Goal: Information Seeking & Learning: Check status

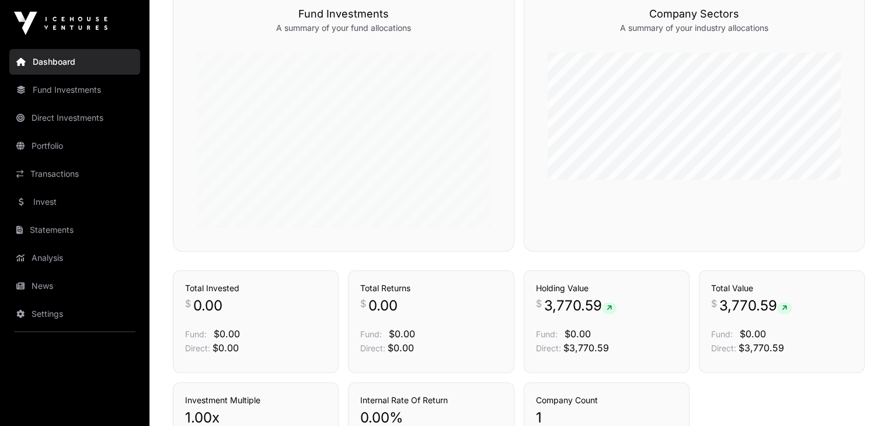
scroll to position [567, 0]
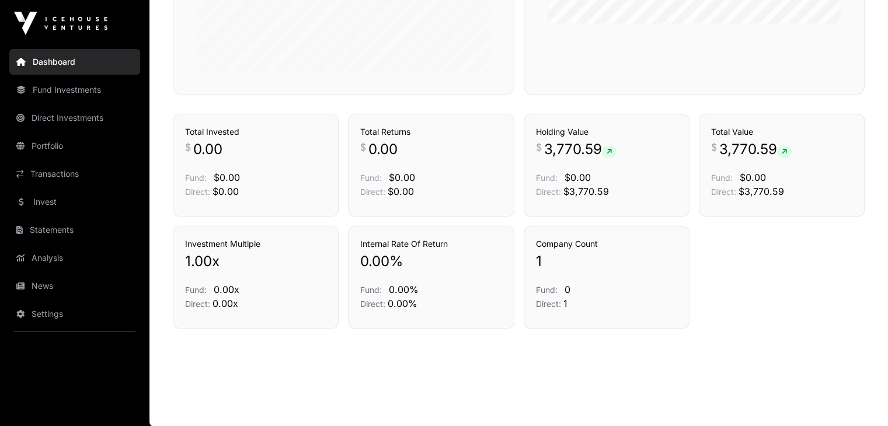
click at [556, 153] on span "3,770.59" at bounding box center [580, 149] width 72 height 19
copy span "3,770.59"
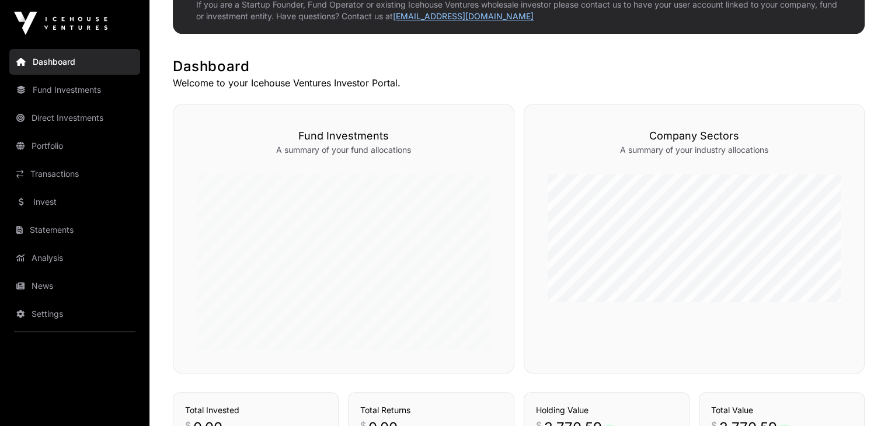
scroll to position [0, 0]
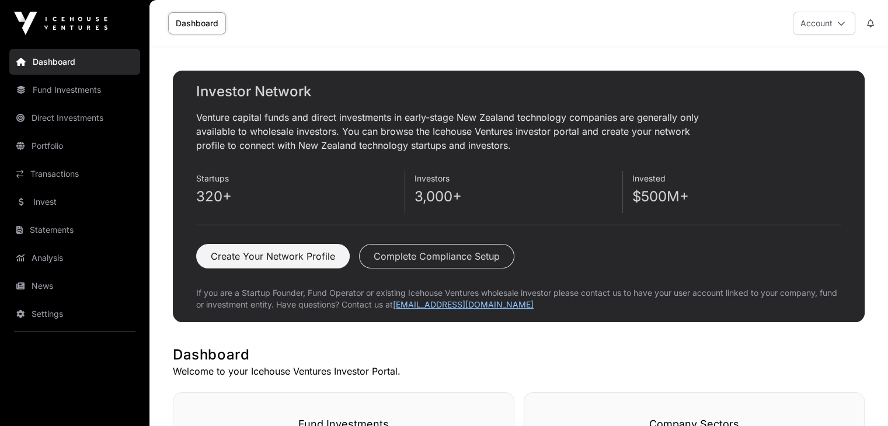
click at [65, 171] on link "Transactions" at bounding box center [74, 174] width 131 height 26
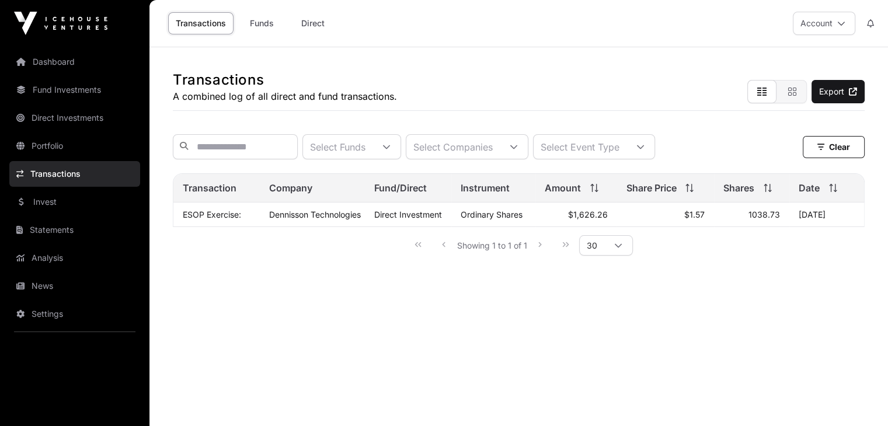
click at [86, 93] on link "Fund Investments" at bounding box center [74, 90] width 131 height 26
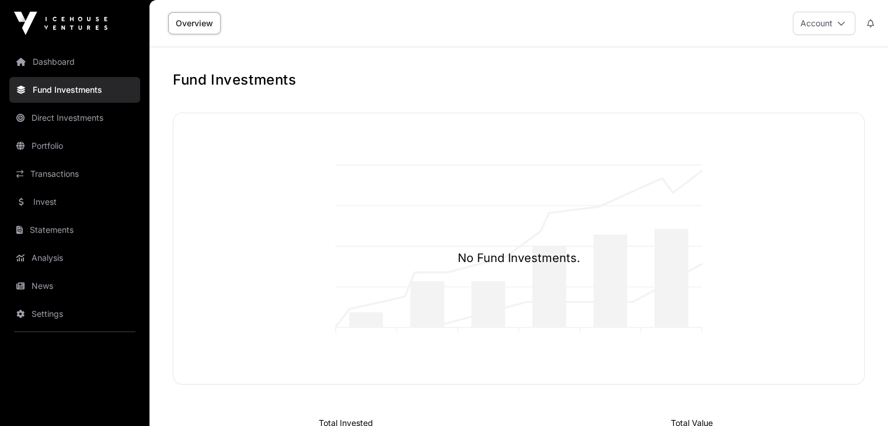
click at [86, 110] on link "Direct Investments" at bounding box center [74, 118] width 131 height 26
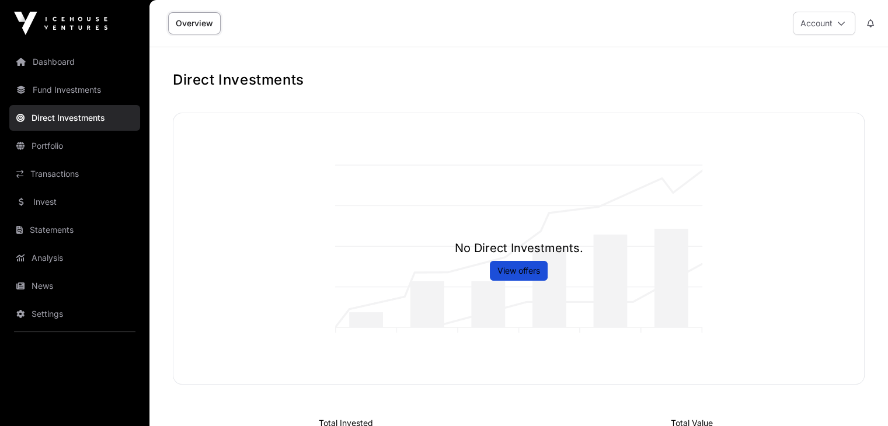
click at [85, 148] on link "Portfolio" at bounding box center [74, 146] width 131 height 26
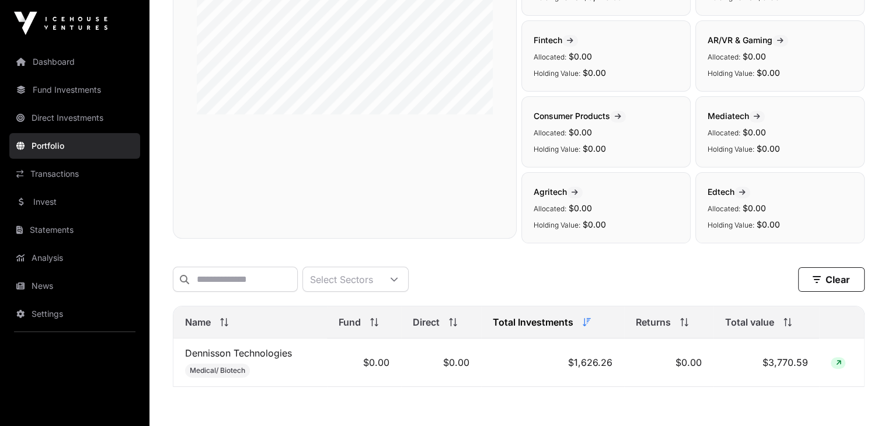
scroll to position [299, 0]
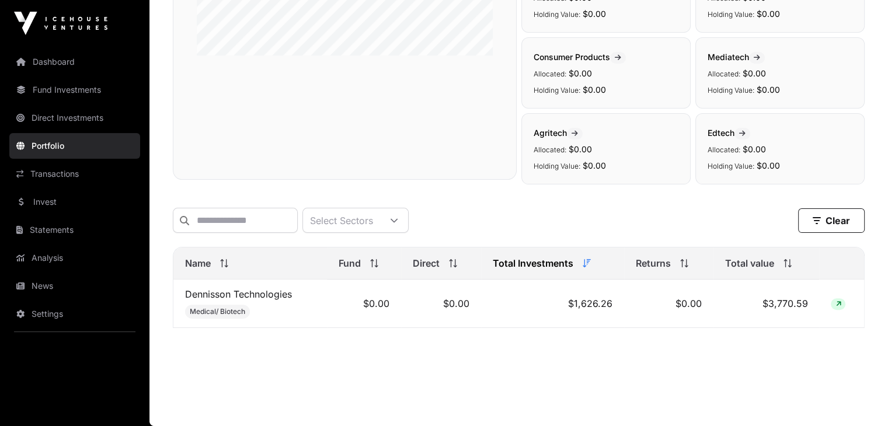
click at [588, 303] on td "$1,626.26" at bounding box center [552, 304] width 143 height 48
click at [760, 303] on td "$3,770.59" at bounding box center [766, 304] width 106 height 48
click at [768, 303] on td "$3,770.59" at bounding box center [766, 304] width 106 height 48
click at [836, 304] on icon at bounding box center [837, 304] width 5 height 7
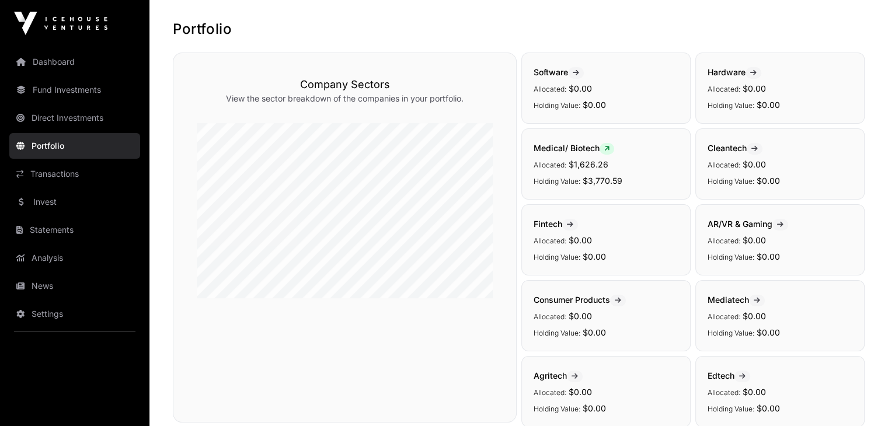
scroll to position [0, 0]
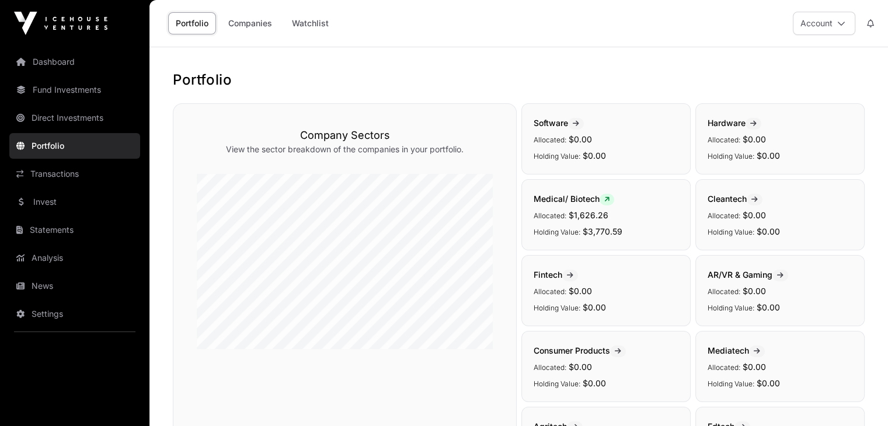
click at [93, 177] on link "Transactions" at bounding box center [74, 174] width 131 height 26
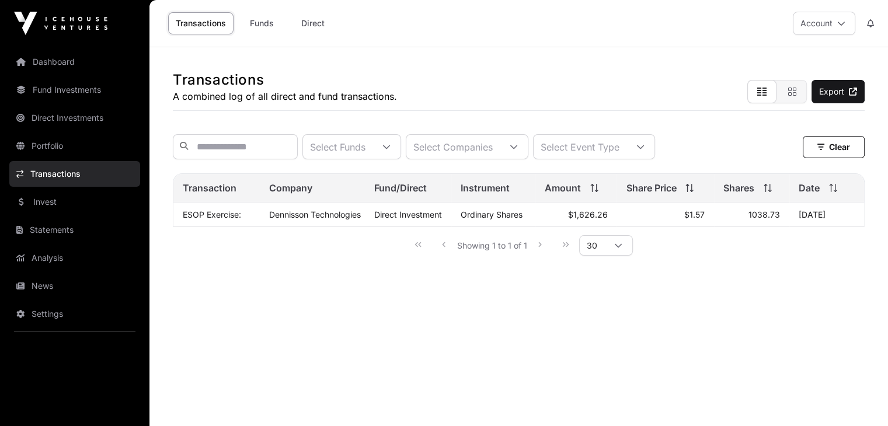
click at [98, 227] on link "Statements" at bounding box center [74, 230] width 131 height 26
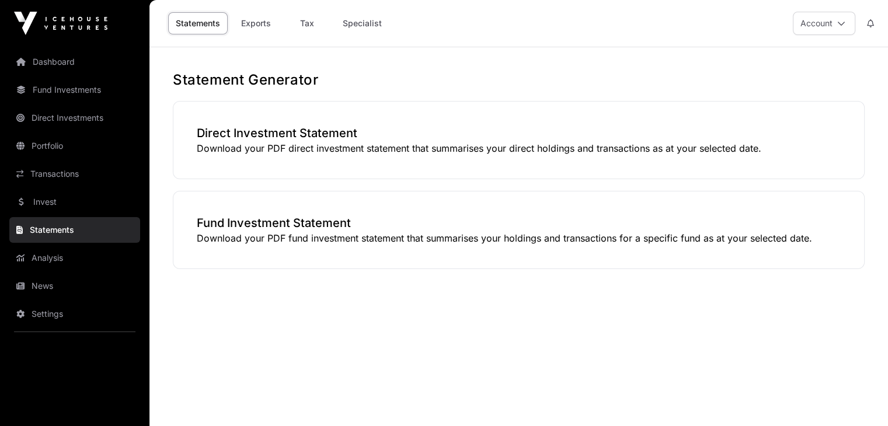
click at [89, 201] on link "Invest" at bounding box center [74, 202] width 131 height 26
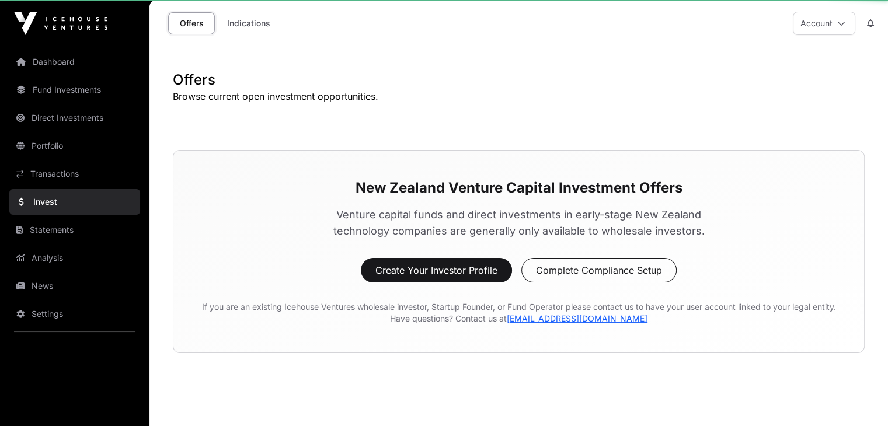
click at [89, 201] on link "Invest" at bounding box center [74, 202] width 131 height 26
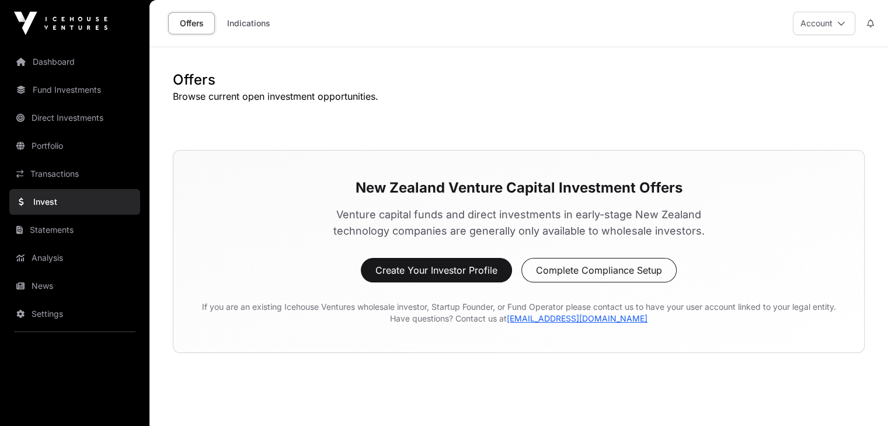
click at [95, 241] on link "Statements" at bounding box center [74, 230] width 131 height 26
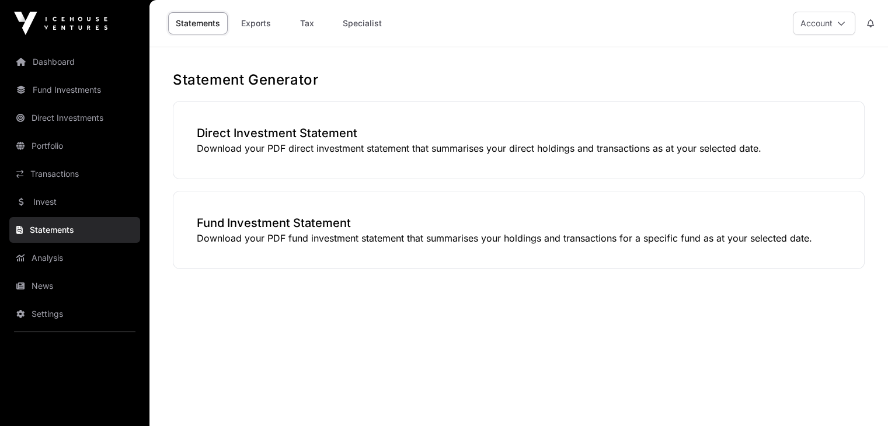
click at [87, 269] on link "Analysis" at bounding box center [74, 258] width 131 height 26
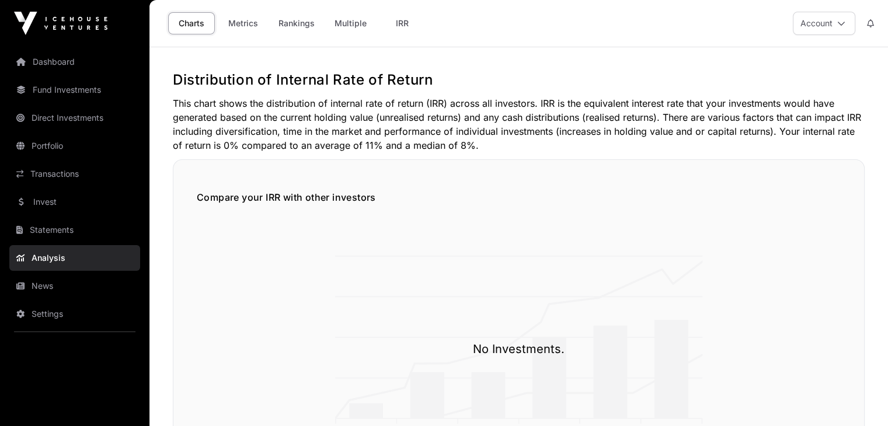
click at [85, 288] on link "News" at bounding box center [74, 286] width 131 height 26
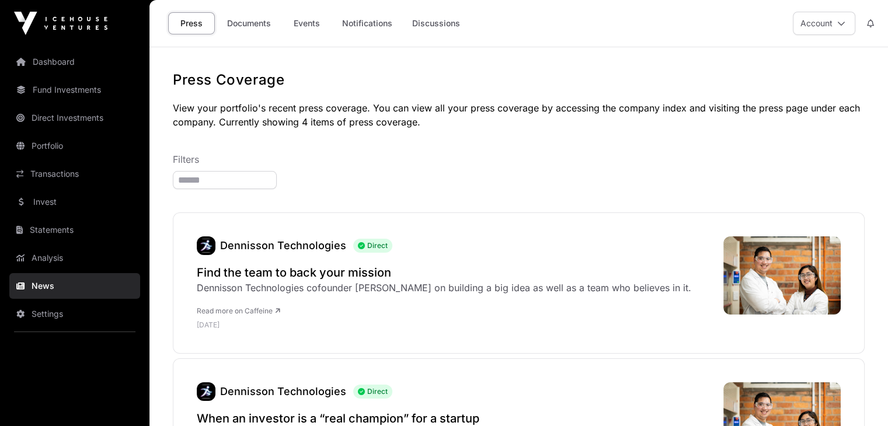
click at [94, 146] on link "Portfolio" at bounding box center [74, 146] width 131 height 26
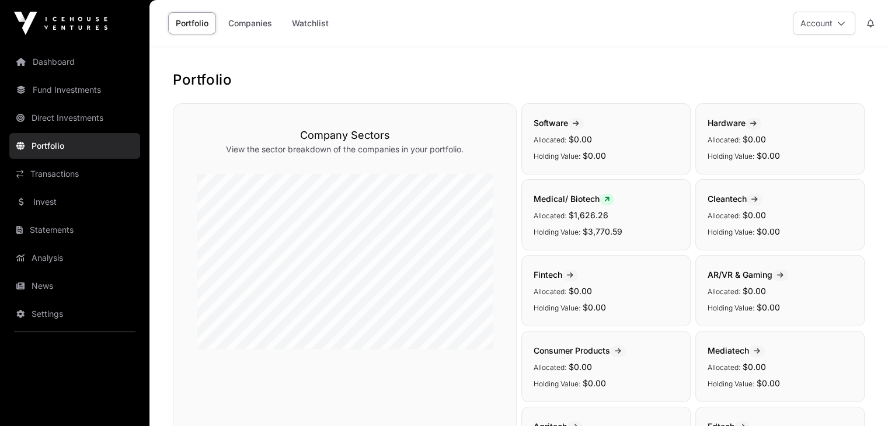
click at [82, 197] on link "Invest" at bounding box center [74, 202] width 131 height 26
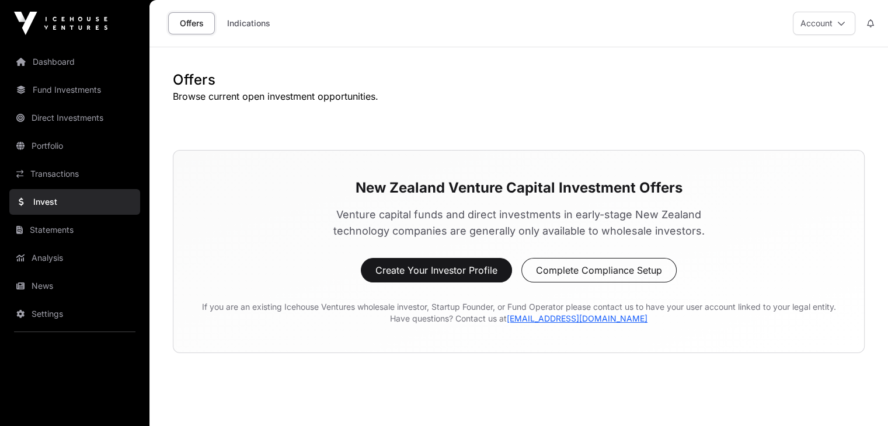
click at [95, 142] on link "Portfolio" at bounding box center [74, 146] width 131 height 26
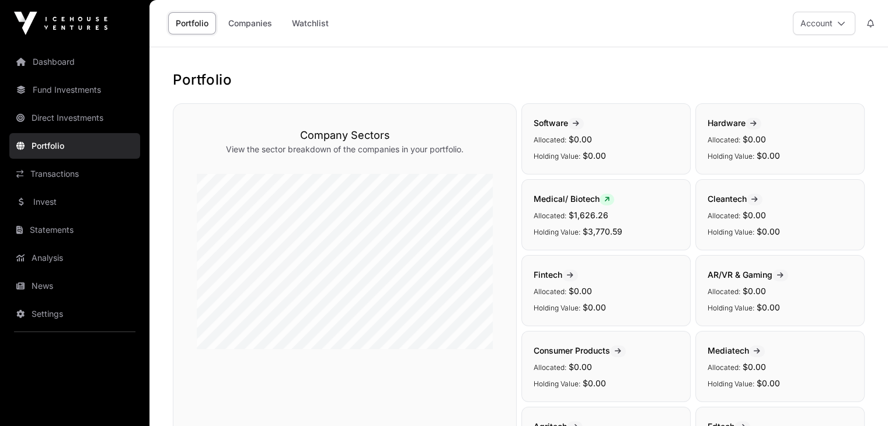
click at [89, 116] on link "Direct Investments" at bounding box center [74, 118] width 131 height 26
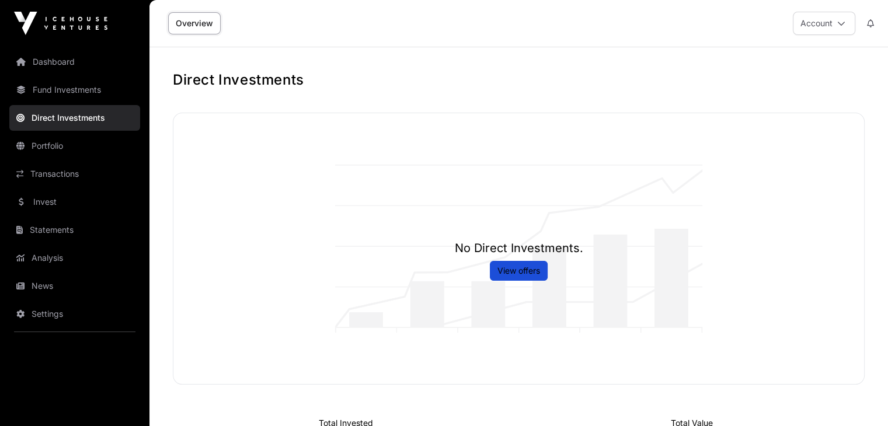
click at [100, 96] on link "Fund Investments" at bounding box center [74, 90] width 131 height 26
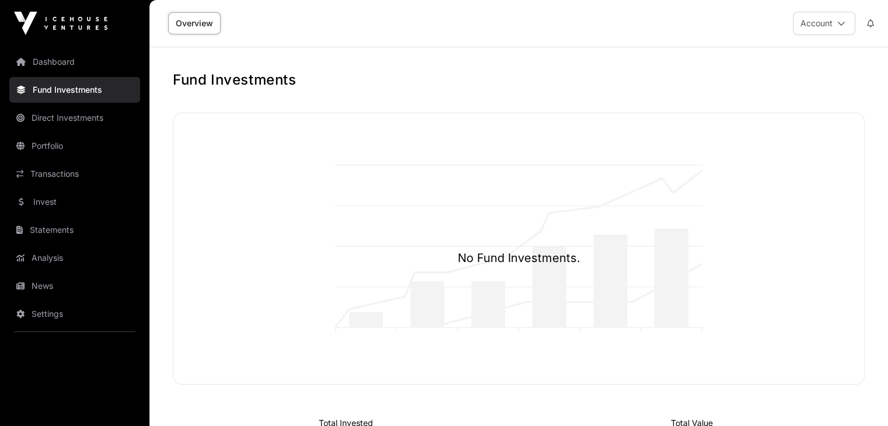
click at [89, 213] on link "Invest" at bounding box center [74, 202] width 131 height 26
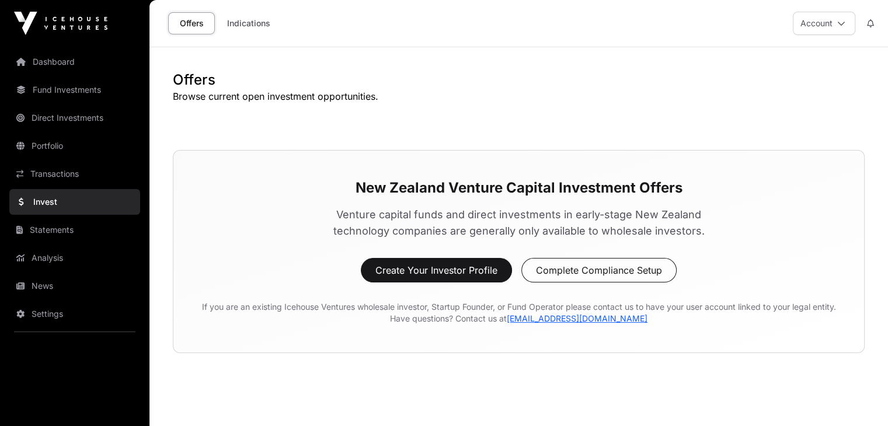
click at [93, 189] on link "Invest" at bounding box center [74, 202] width 131 height 26
click at [95, 174] on link "Transactions" at bounding box center [74, 174] width 131 height 26
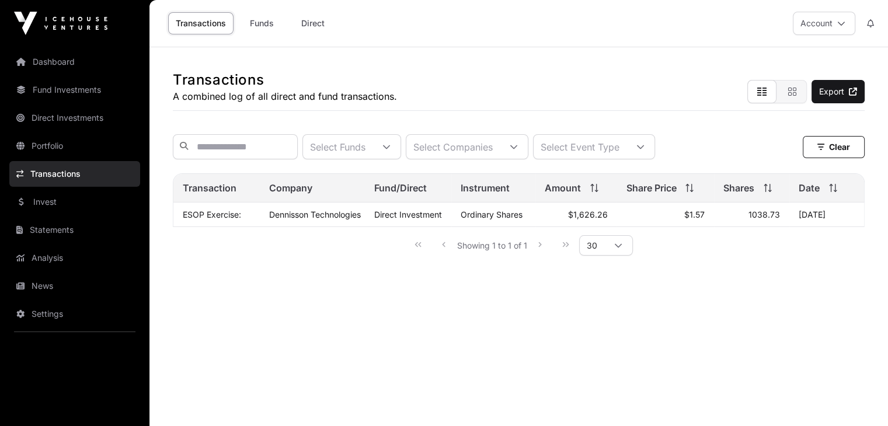
click at [745, 215] on td "1038.73" at bounding box center [751, 214] width 75 height 25
click at [455, 211] on td "Ordinary Shares" at bounding box center [493, 214] width 84 height 25
click at [225, 219] on link "ESOP Exercise:" at bounding box center [212, 214] width 58 height 10
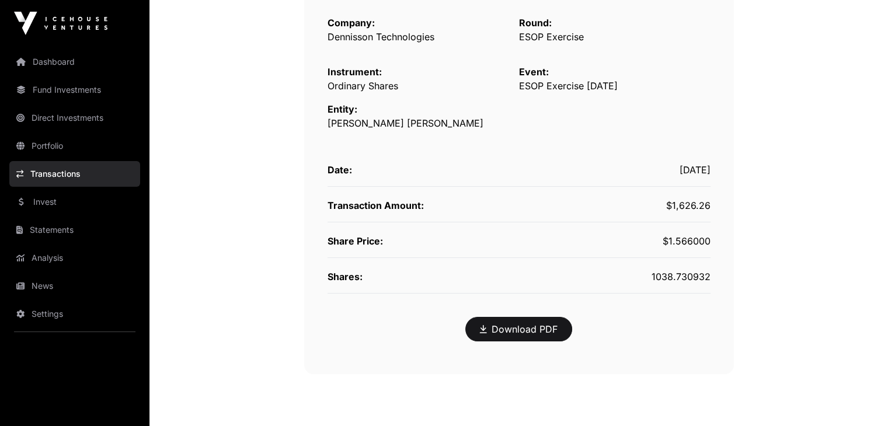
scroll to position [252, 0]
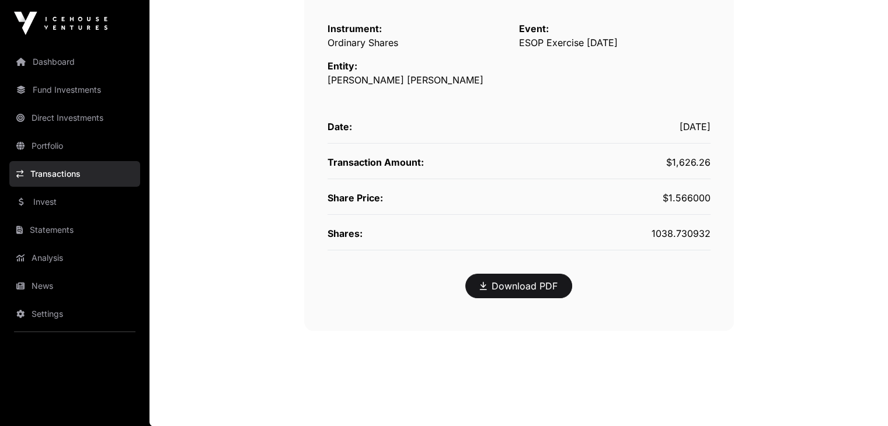
click at [690, 191] on div "$1.566000" at bounding box center [614, 198] width 191 height 14
drag, startPoint x: 692, startPoint y: 195, endPoint x: 697, endPoint y: 204, distance: 10.5
click at [693, 198] on div "$1.566000" at bounding box center [614, 198] width 191 height 14
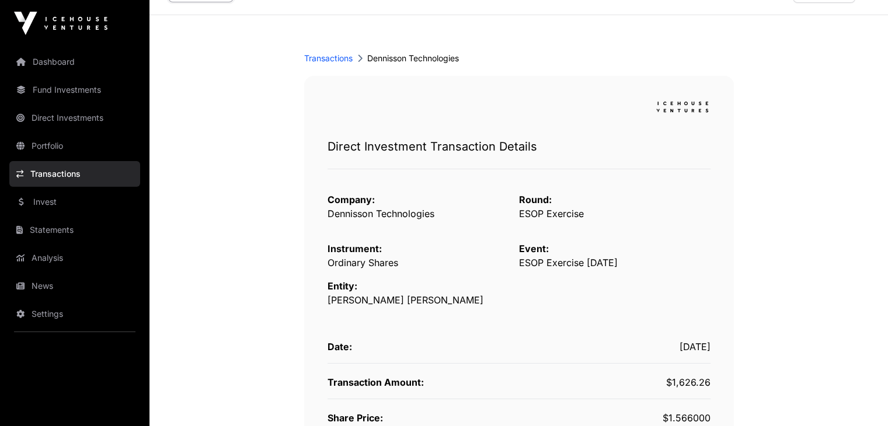
scroll to position [0, 0]
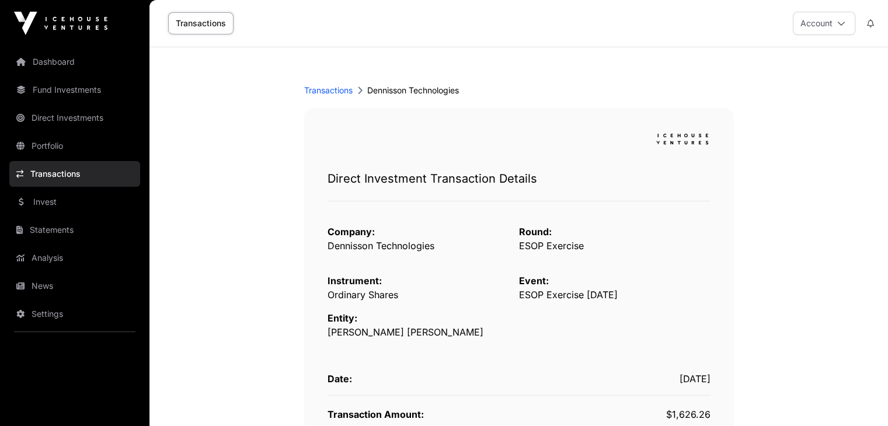
click at [68, 70] on link "Dashboard" at bounding box center [74, 62] width 131 height 26
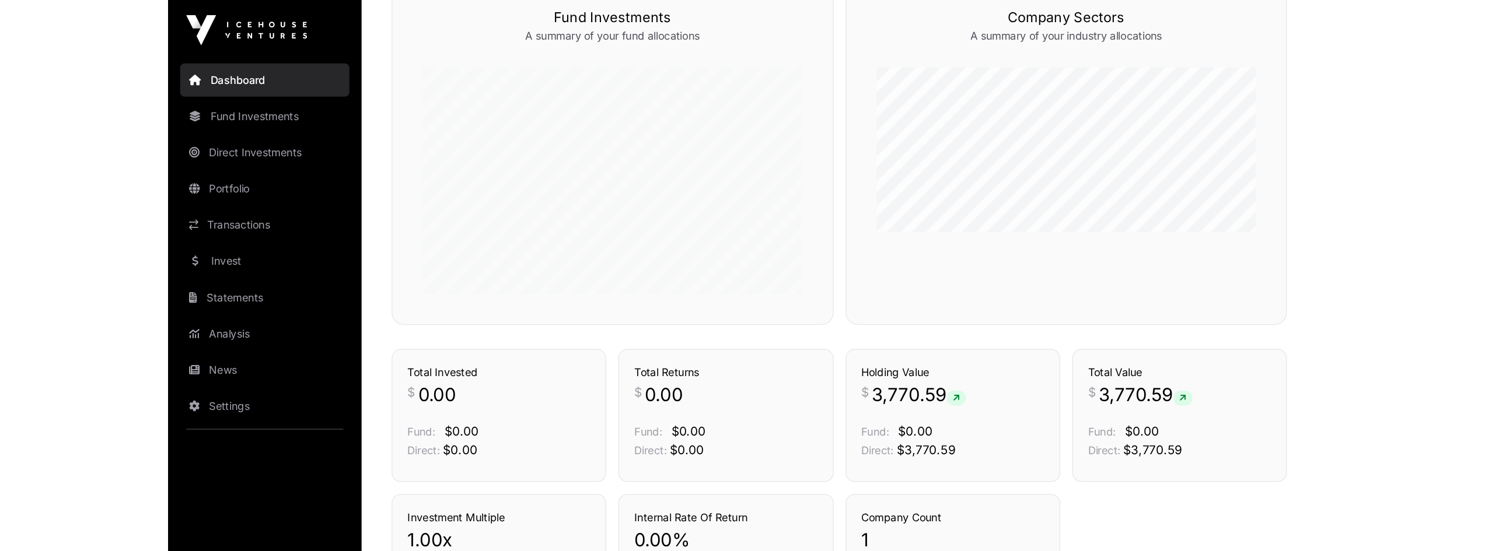
scroll to position [411, 0]
